Goal: Find specific page/section

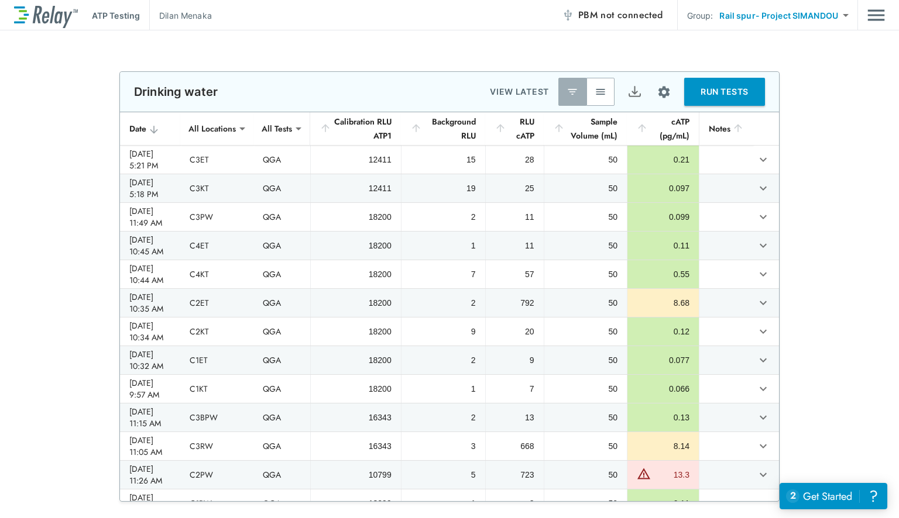
click at [589, 91] on button "button" at bounding box center [600, 92] width 28 height 28
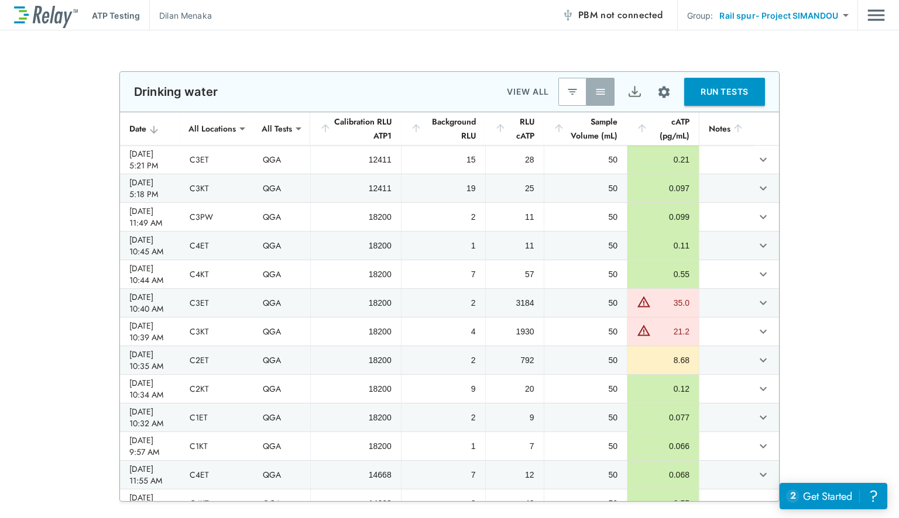
click at [778, 224] on div "**********" at bounding box center [449, 286] width 899 height 431
